Goal: Task Accomplishment & Management: Use online tool/utility

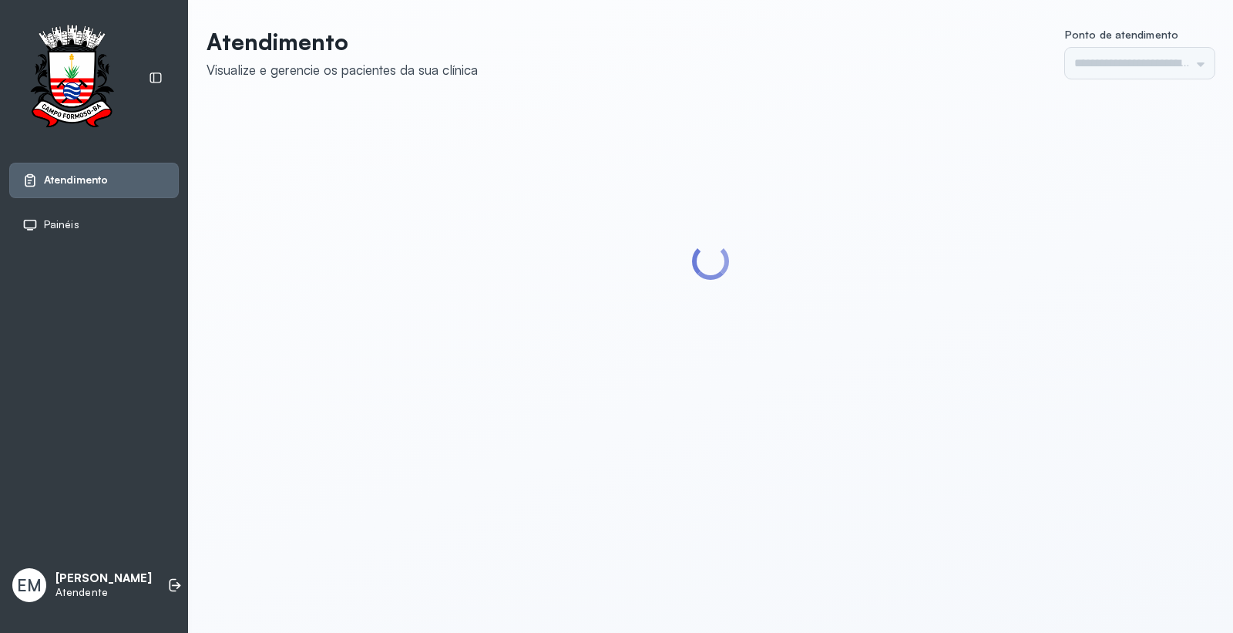
type input "*********"
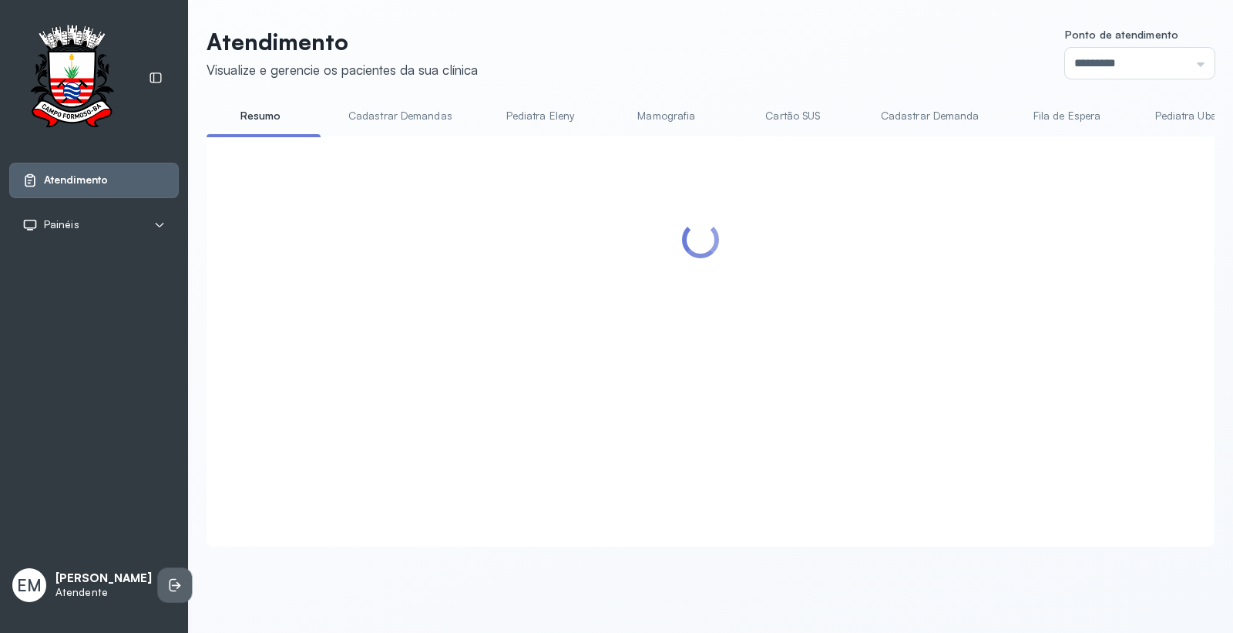
click at [170, 582] on icon at bounding box center [173, 585] width 7 height 13
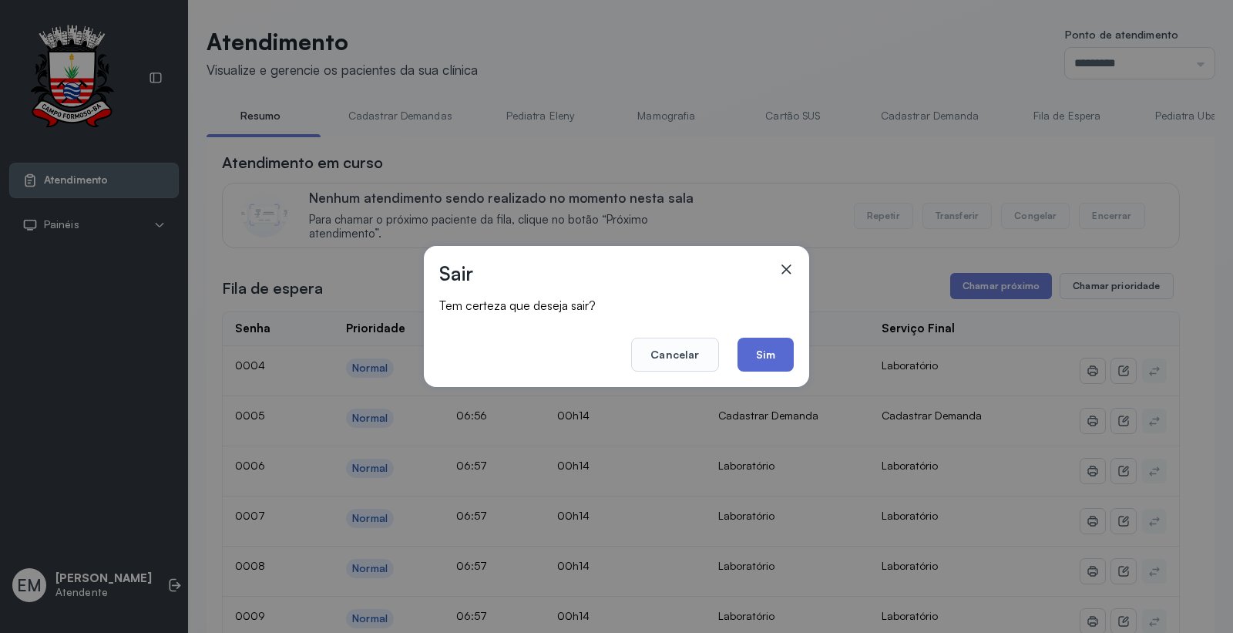
click at [759, 358] on button "Sim" at bounding box center [765, 355] width 56 height 34
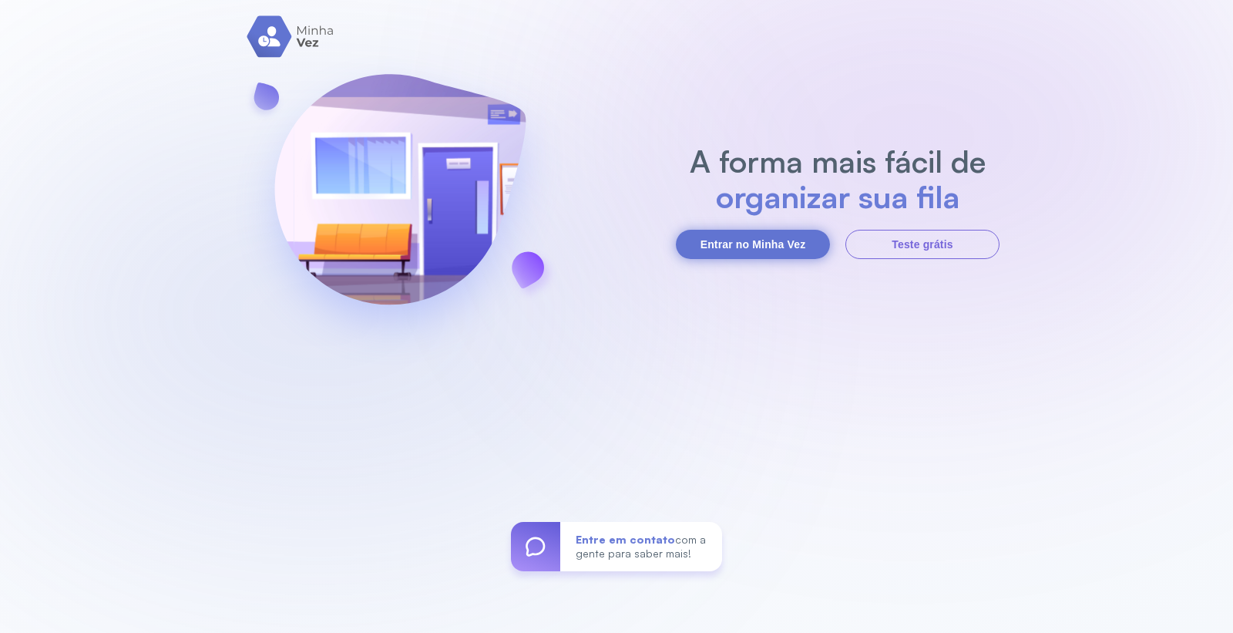
click at [758, 257] on button "Entrar no Minha Vez" at bounding box center [753, 244] width 154 height 29
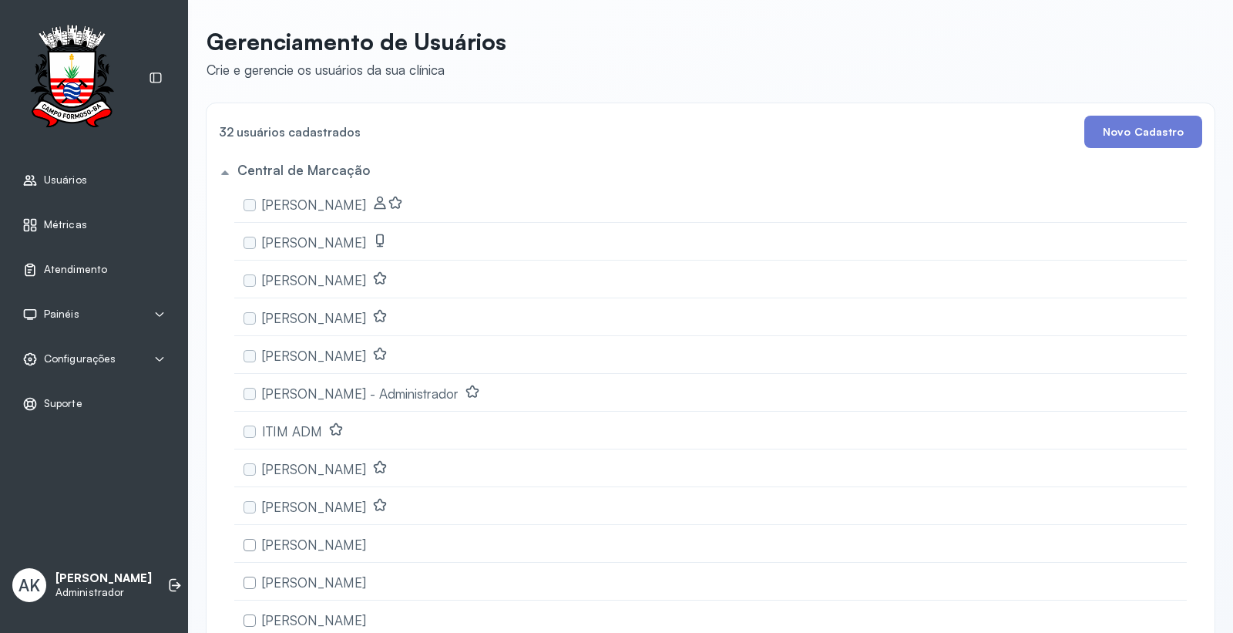
click at [79, 268] on span "Atendimento" at bounding box center [75, 269] width 63 height 13
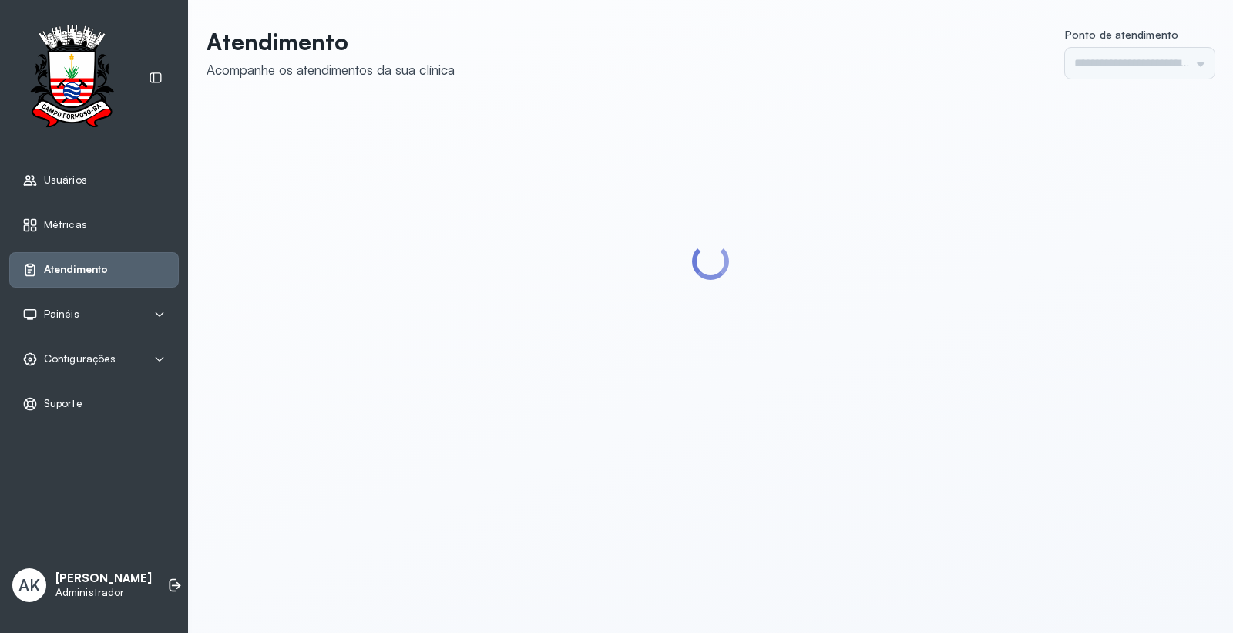
type input "*********"
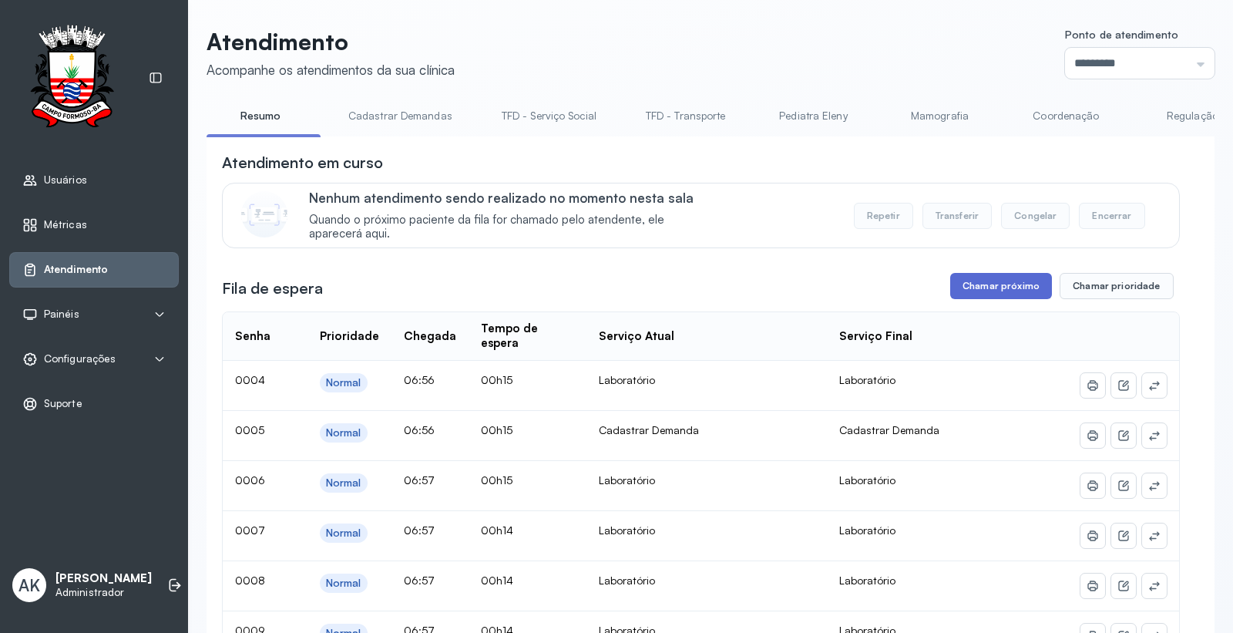
click at [982, 290] on button "Chamar próximo" at bounding box center [1001, 286] width 102 height 26
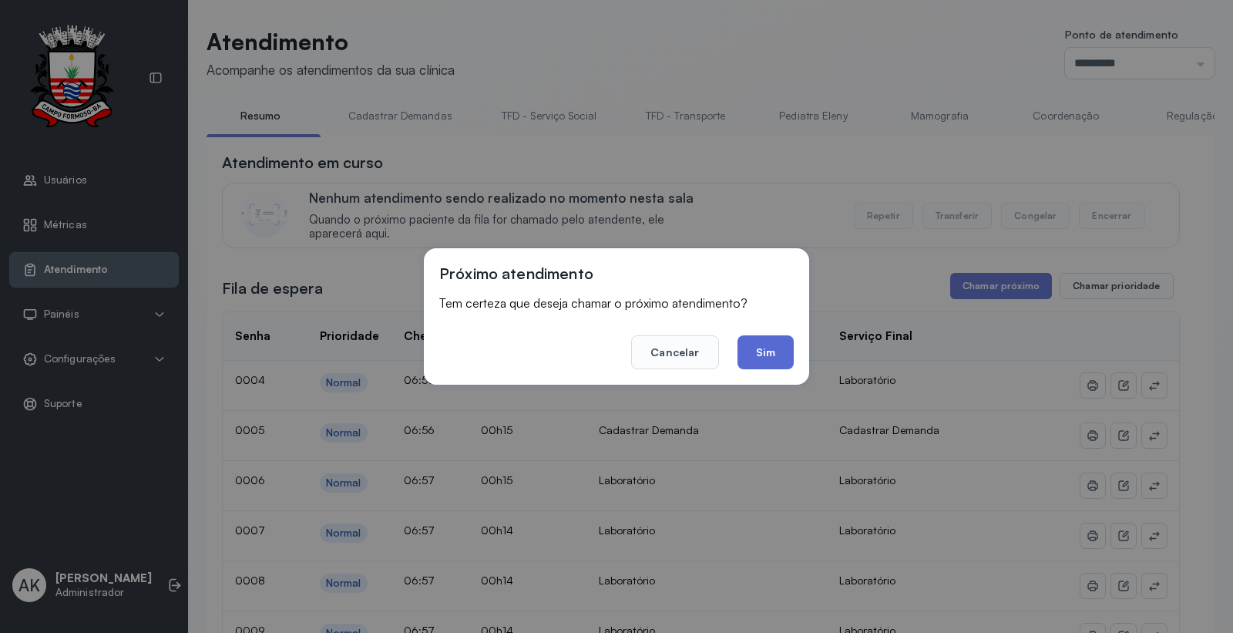
click at [781, 354] on button "Sim" at bounding box center [765, 352] width 56 height 34
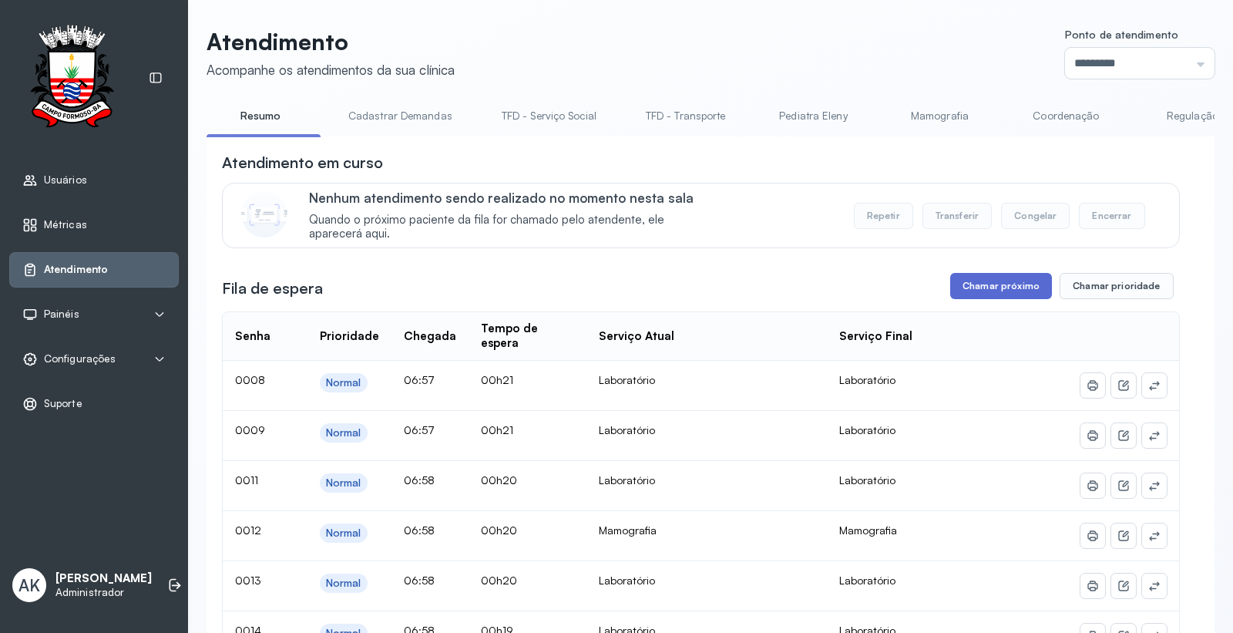
click at [985, 289] on button "Chamar próximo" at bounding box center [1001, 286] width 102 height 26
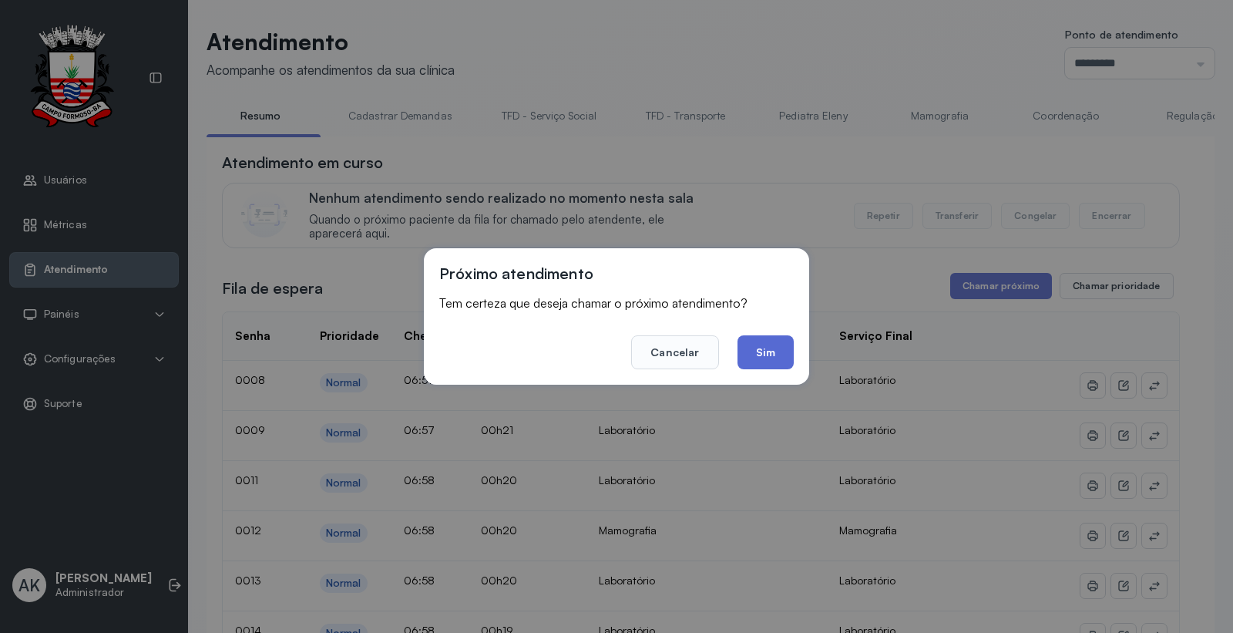
click at [772, 348] on button "Sim" at bounding box center [765, 352] width 56 height 34
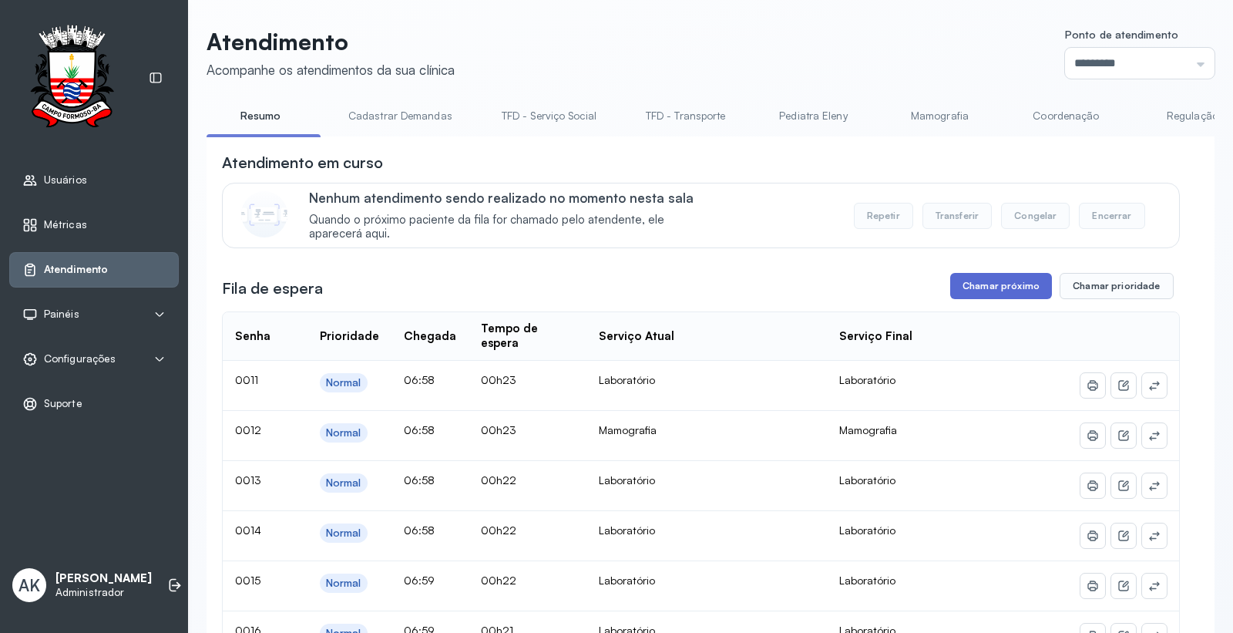
click at [1014, 288] on button "Chamar próximo" at bounding box center [1001, 286] width 102 height 26
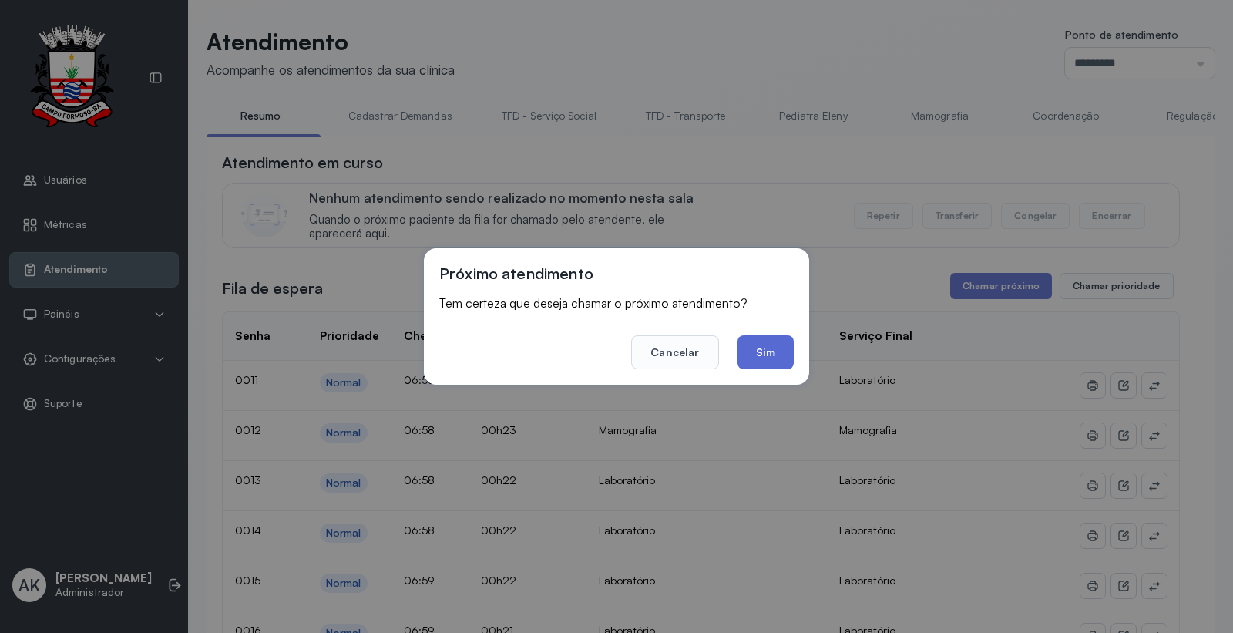
click at [758, 361] on button "Sim" at bounding box center [765, 352] width 56 height 34
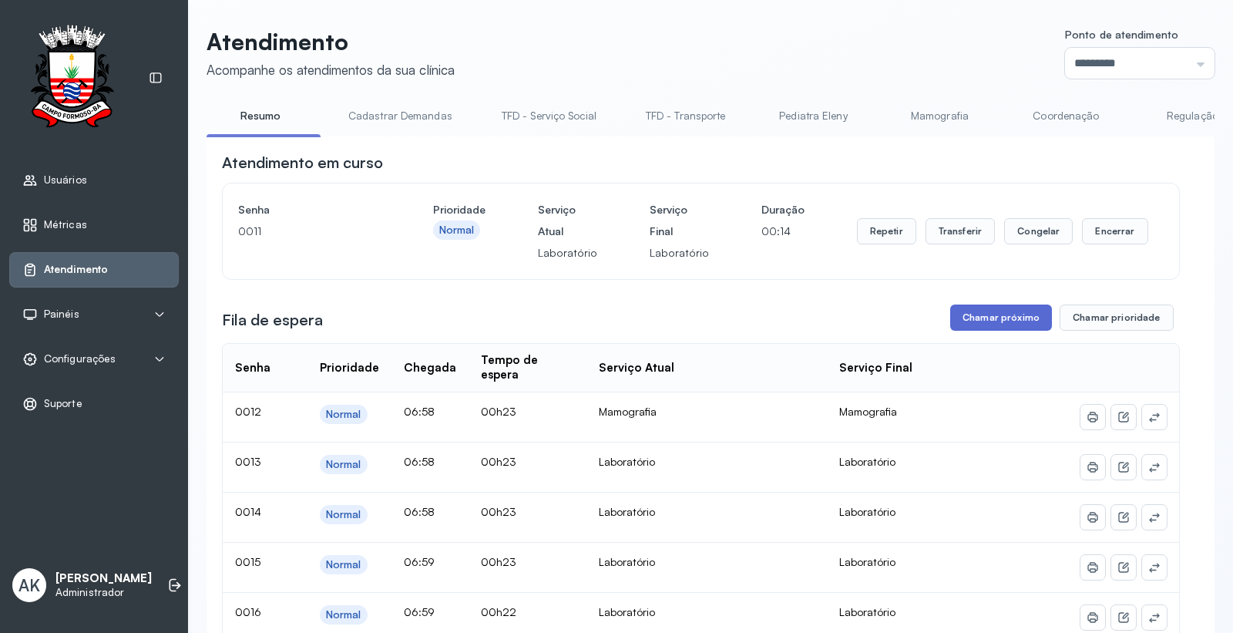
click at [976, 327] on button "Chamar próximo" at bounding box center [1001, 317] width 102 height 26
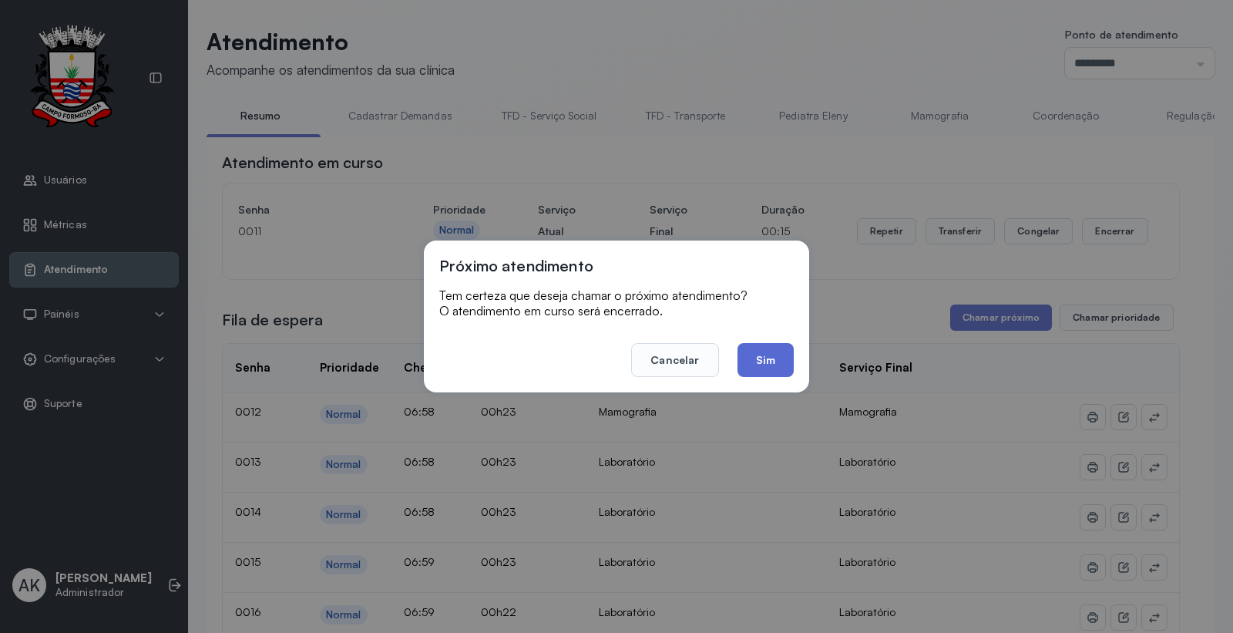
click at [754, 363] on button "Sim" at bounding box center [765, 360] width 56 height 34
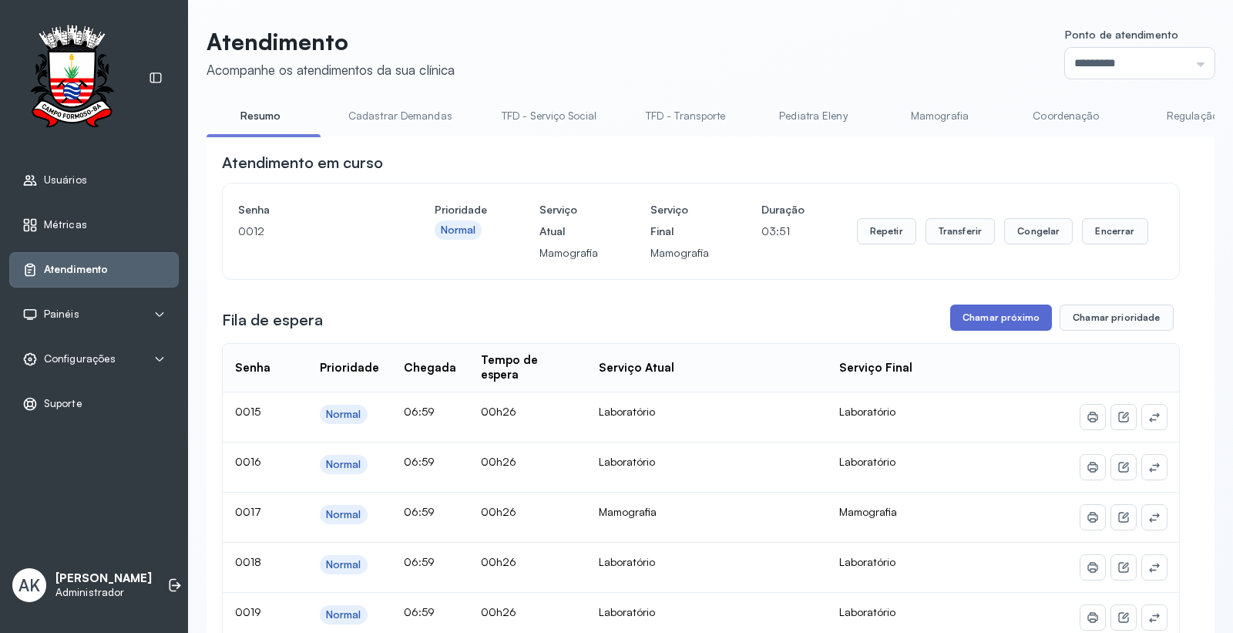
click at [1013, 316] on button "Chamar próximo" at bounding box center [1001, 317] width 102 height 26
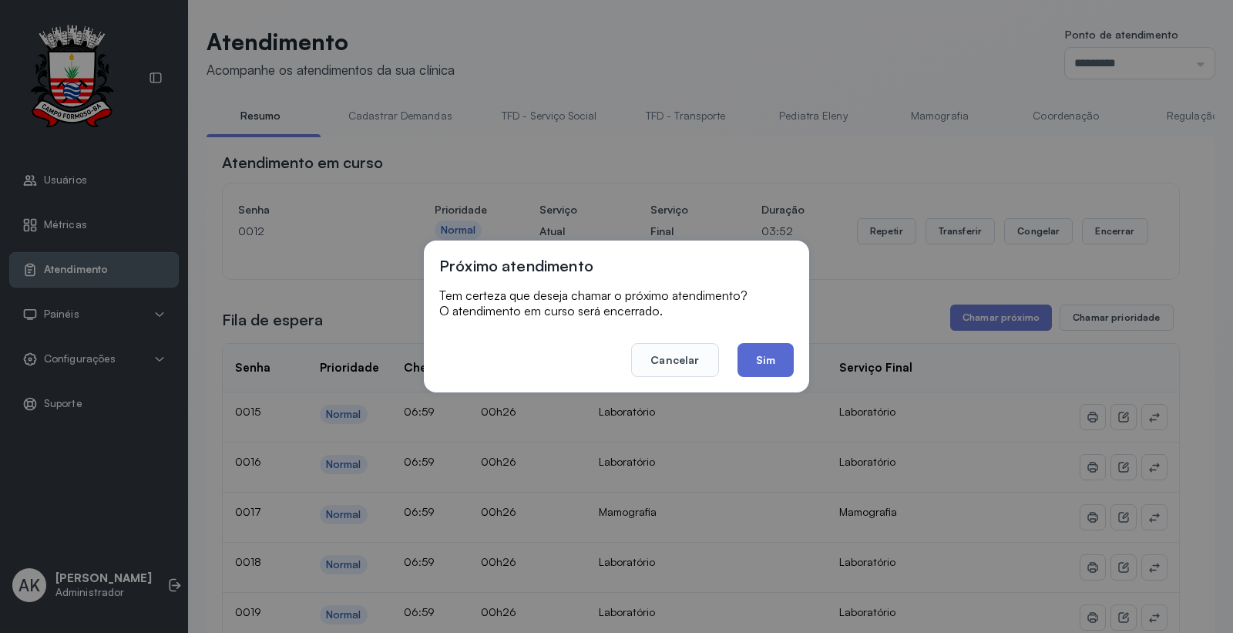
click at [769, 370] on button "Sim" at bounding box center [765, 360] width 56 height 34
